Goal: Communication & Community: Connect with others

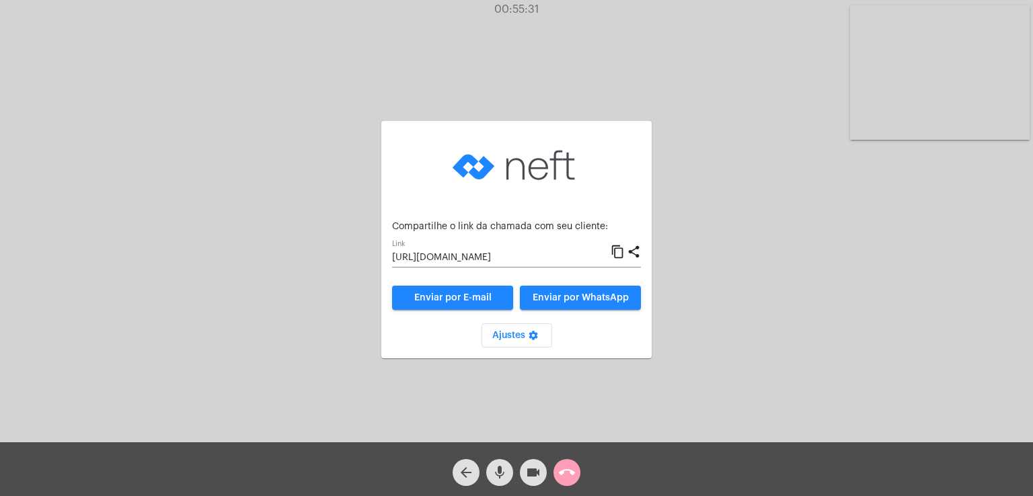
click at [574, 477] on mat-icon "call_end" at bounding box center [567, 473] width 16 height 16
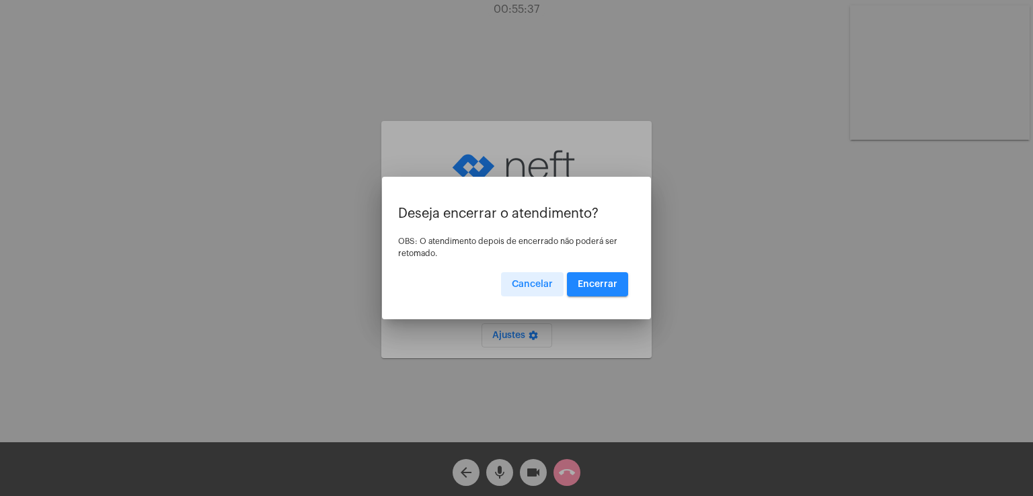
click at [590, 291] on button "Encerrar" at bounding box center [597, 284] width 61 height 24
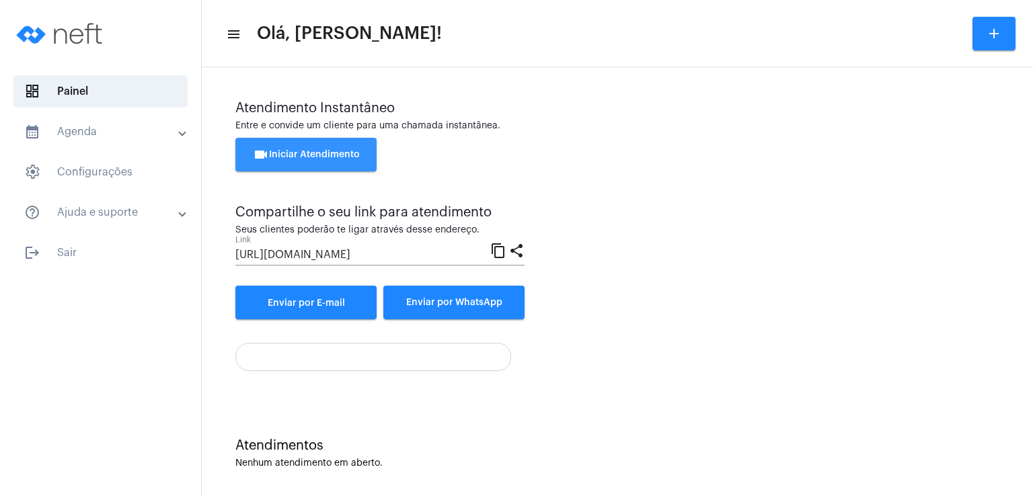
click at [291, 156] on span "videocam Iniciar Atendimento" at bounding box center [306, 154] width 107 height 9
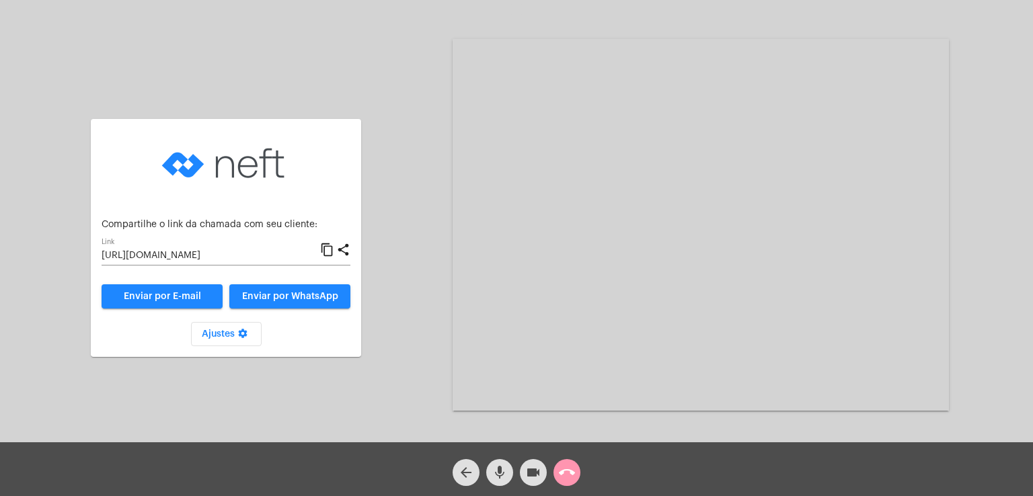
click at [291, 156] on img at bounding box center [226, 163] width 135 height 67
click at [323, 293] on span "Enviar por WhatsApp" at bounding box center [290, 296] width 96 height 9
